Goal: Information Seeking & Learning: Learn about a topic

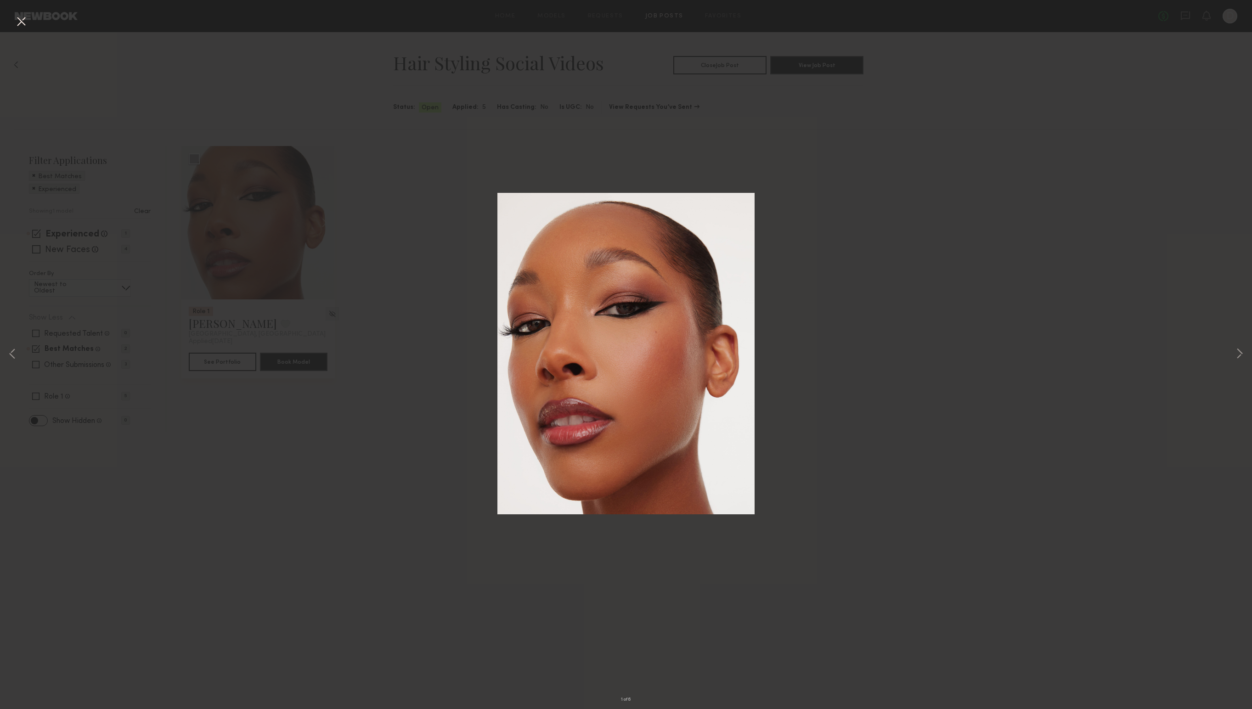
drag, startPoint x: 917, startPoint y: 138, endPoint x: 671, endPoint y: 121, distance: 246.4
click at [917, 138] on div "1 of 6" at bounding box center [626, 354] width 1252 height 709
click at [22, 16] on button at bounding box center [21, 22] width 15 height 17
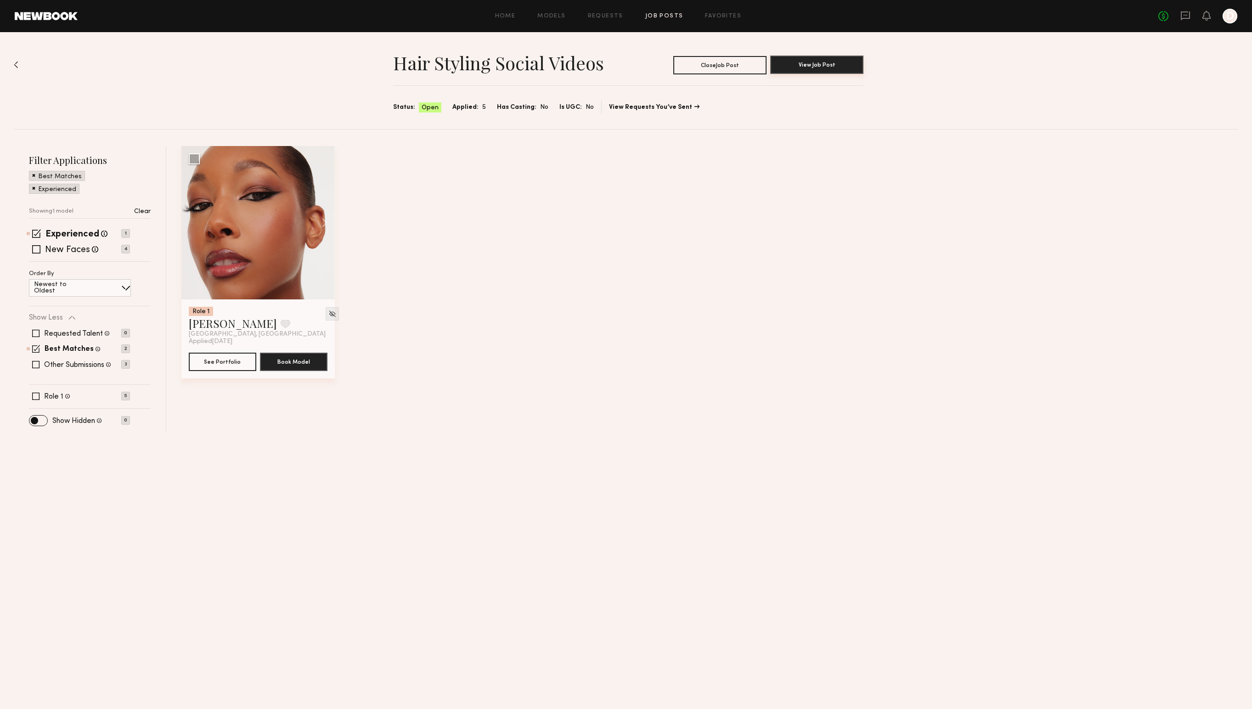
click at [818, 65] on button "View Job Post" at bounding box center [816, 65] width 93 height 18
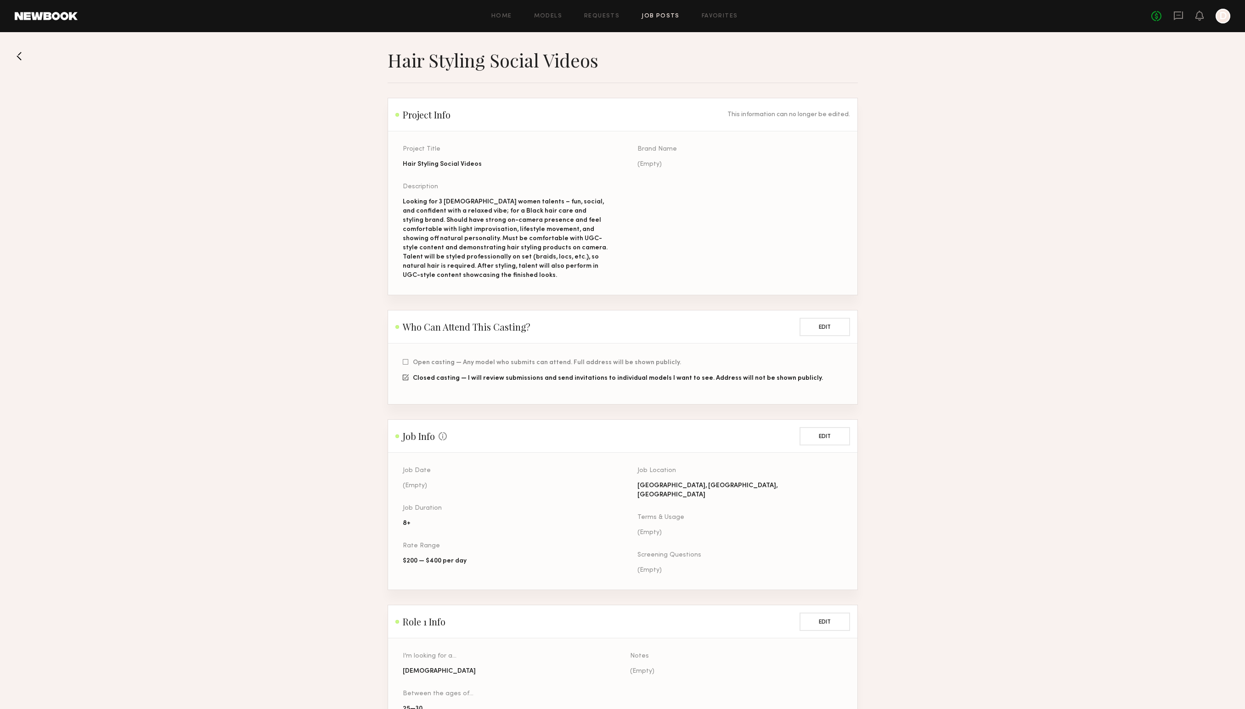
click at [13, 52] on section "Hair Styling Social Videos Project Info This information can no longer be edite…" at bounding box center [622, 478] width 1245 height 858
click at [21, 53] on button at bounding box center [22, 56] width 15 height 15
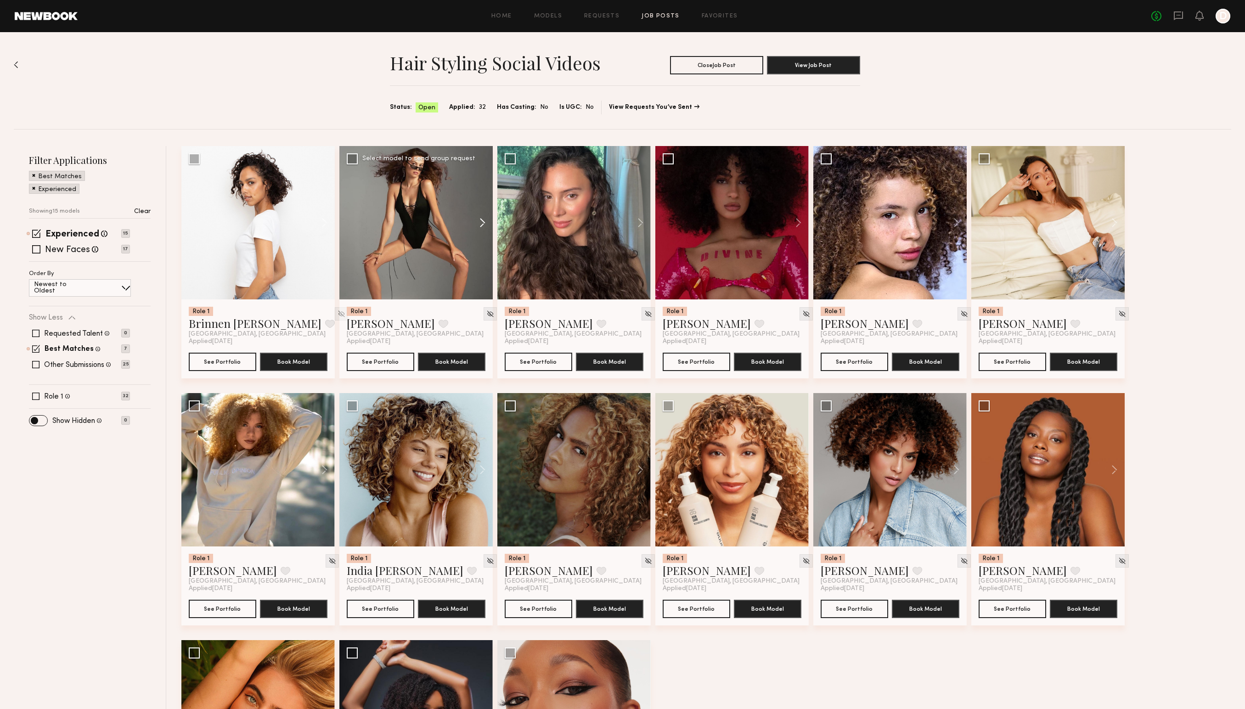
click at [483, 220] on button at bounding box center [478, 222] width 29 height 153
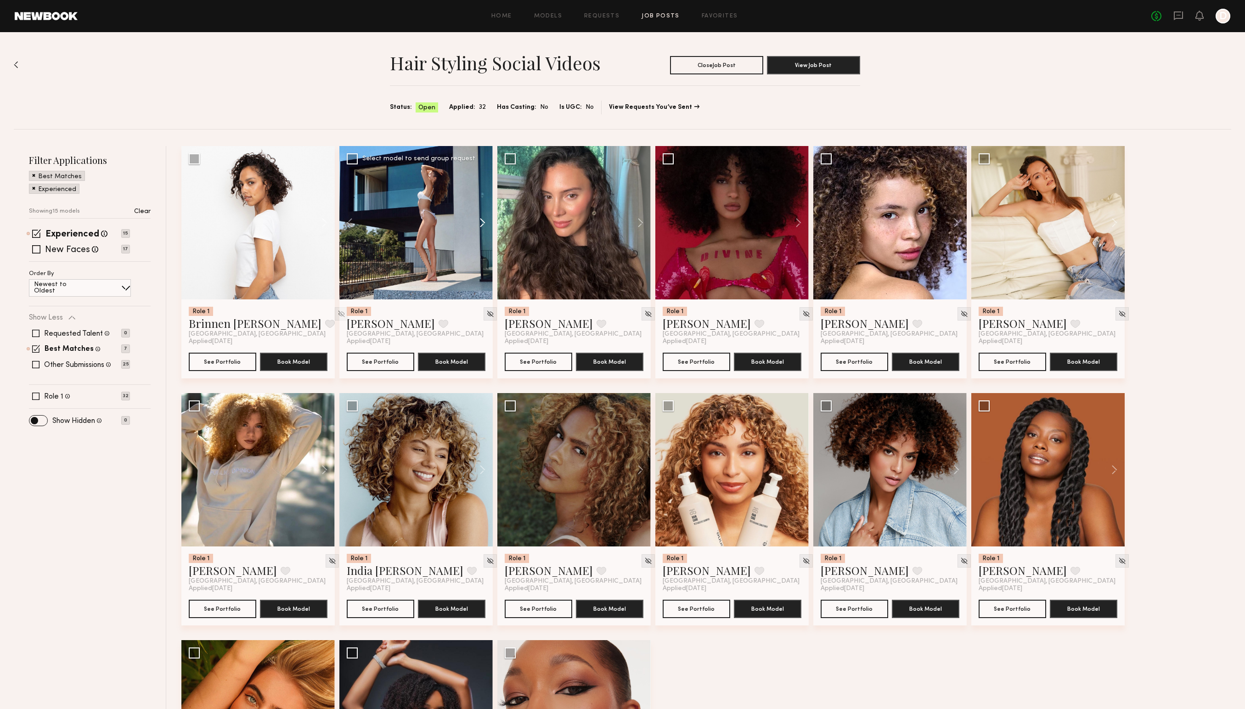
click at [483, 220] on button at bounding box center [478, 222] width 29 height 153
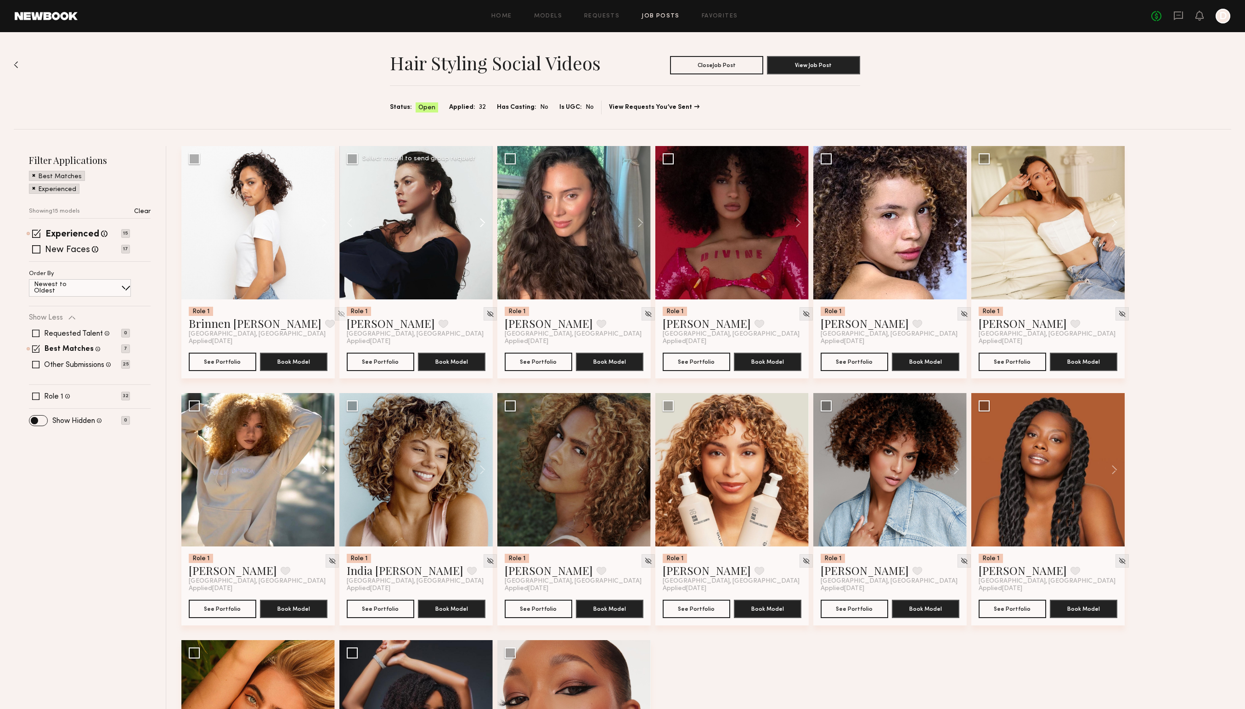
click at [483, 220] on button at bounding box center [478, 222] width 29 height 153
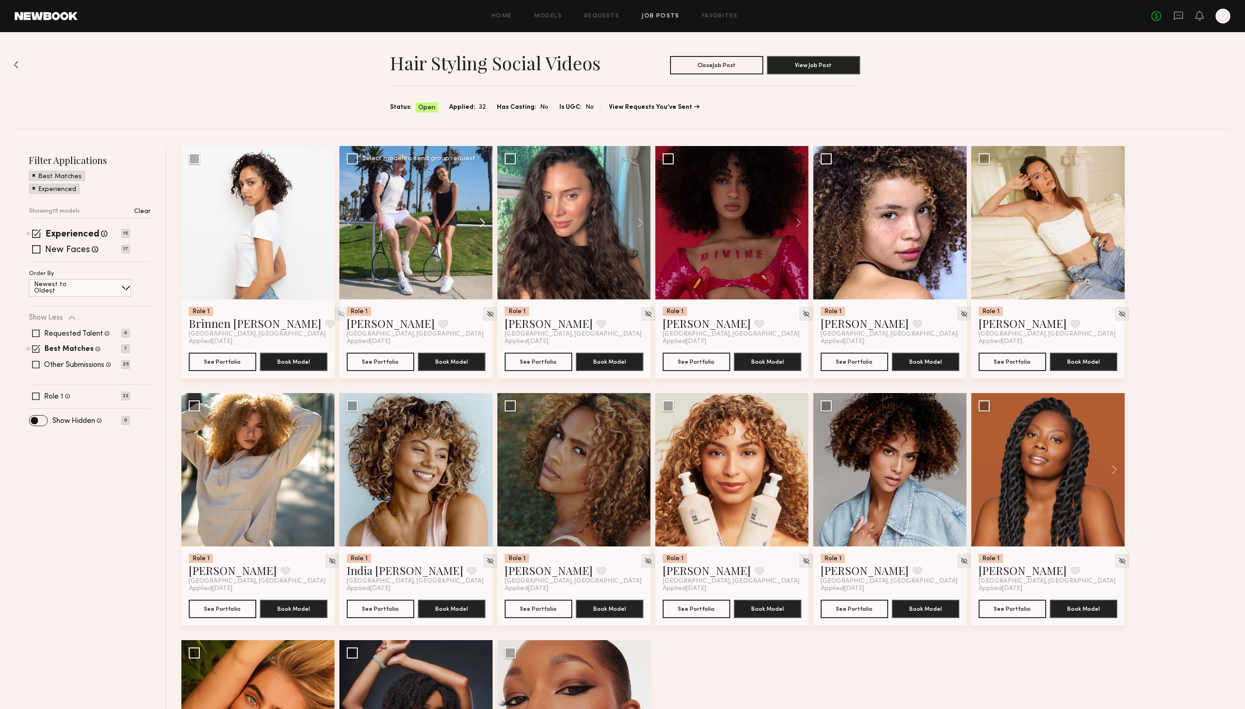
click at [483, 220] on button at bounding box center [478, 222] width 29 height 153
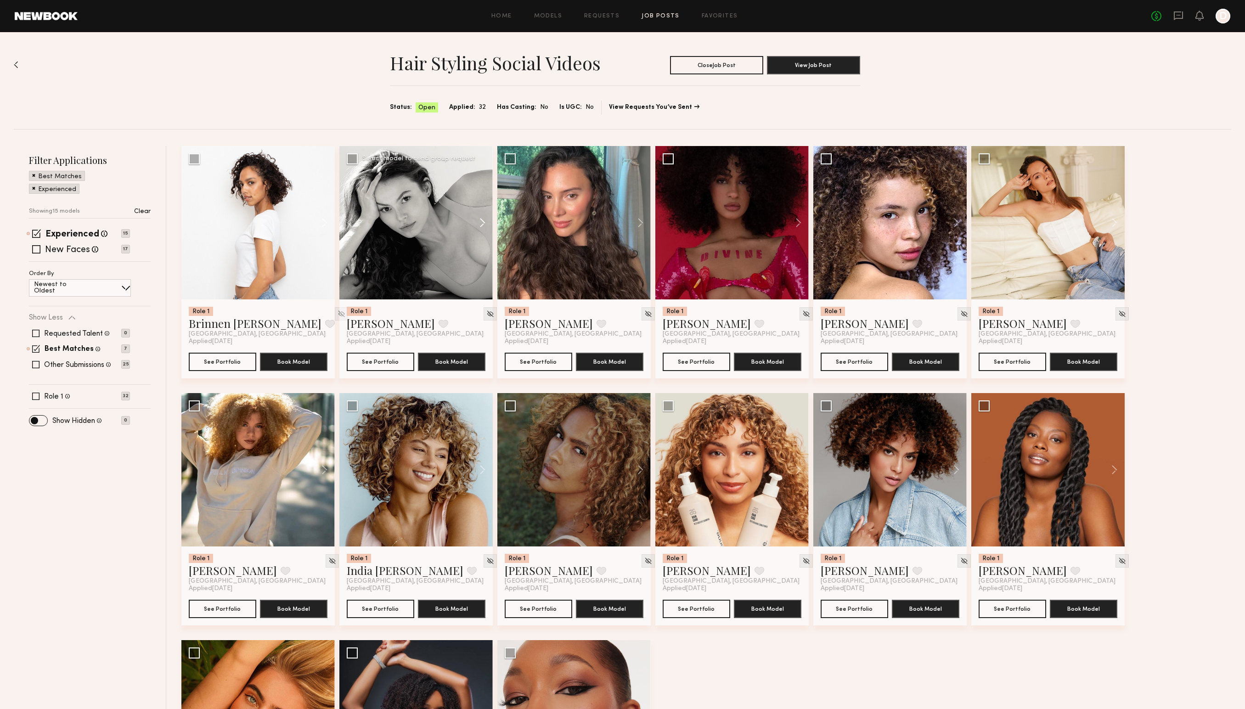
click at [483, 220] on button at bounding box center [478, 222] width 29 height 153
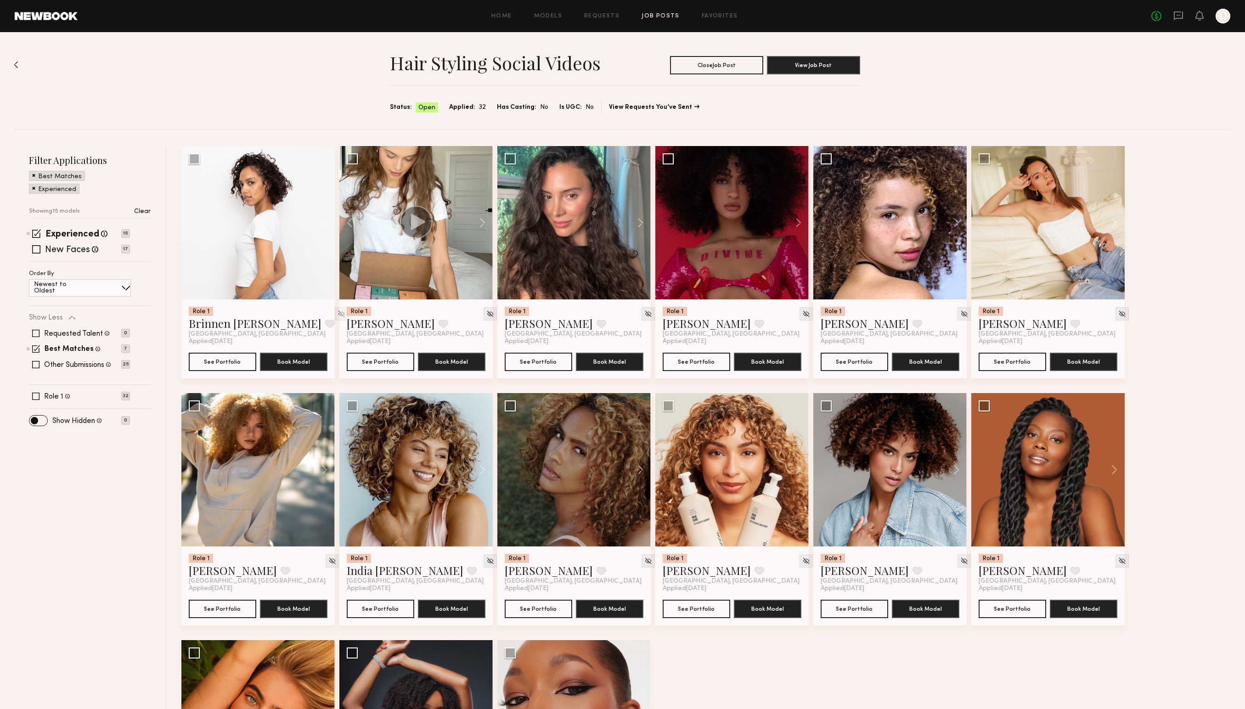
click at [268, 91] on div "Hair Styling Social Videos Close Job Post View Job Post Status: Open Applied: 3…" at bounding box center [623, 80] width 1218 height 97
click at [506, 16] on link "Home" at bounding box center [502, 16] width 21 height 6
